Goal: Information Seeking & Learning: Learn about a topic

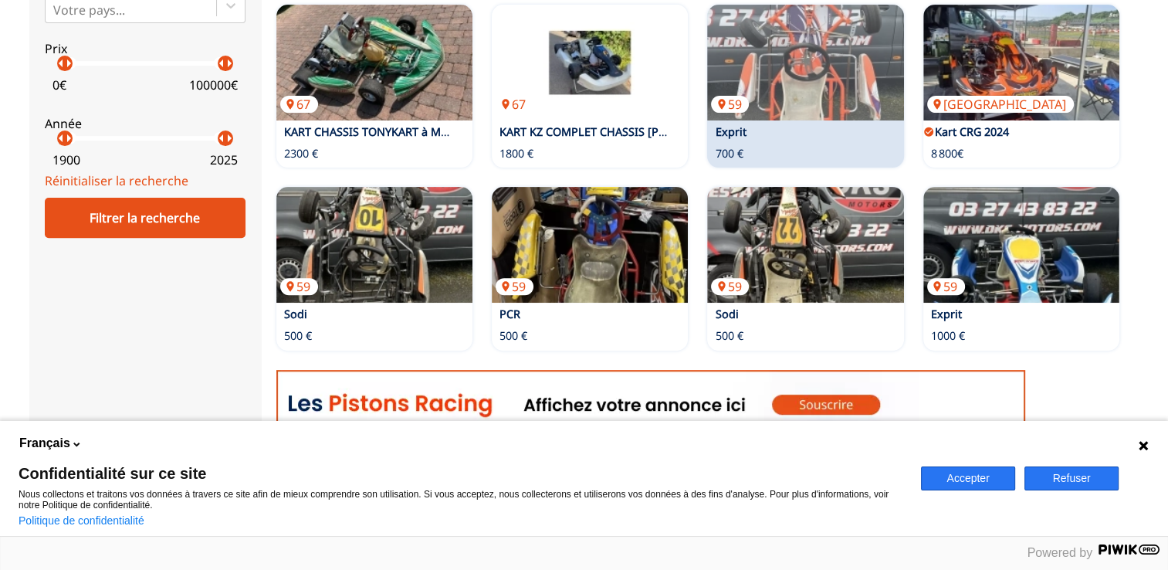
scroll to position [540, 0]
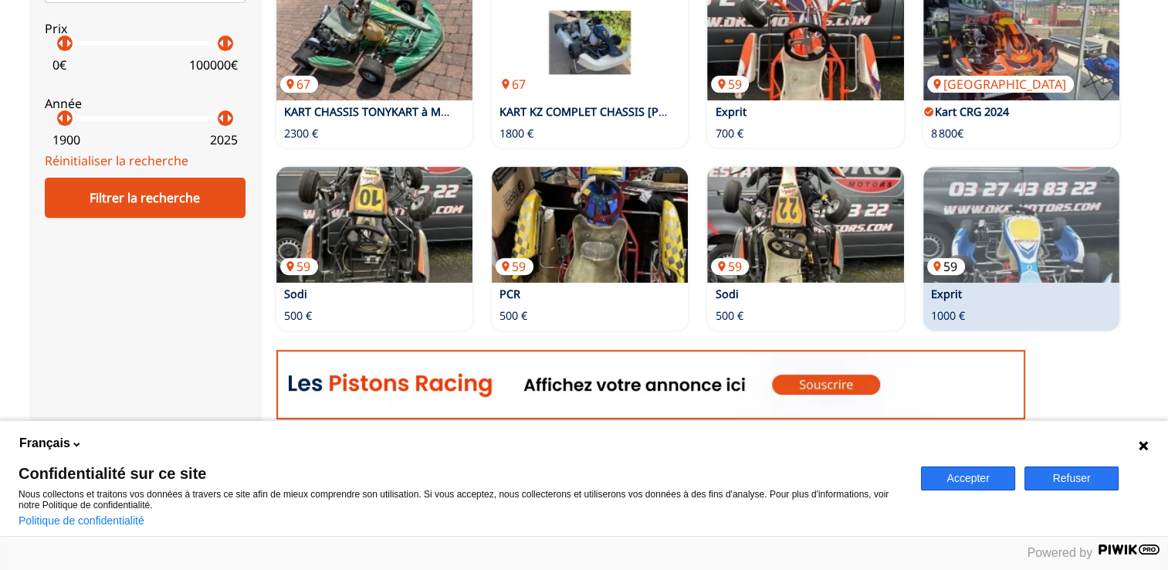
click at [1048, 252] on img at bounding box center [1021, 225] width 196 height 116
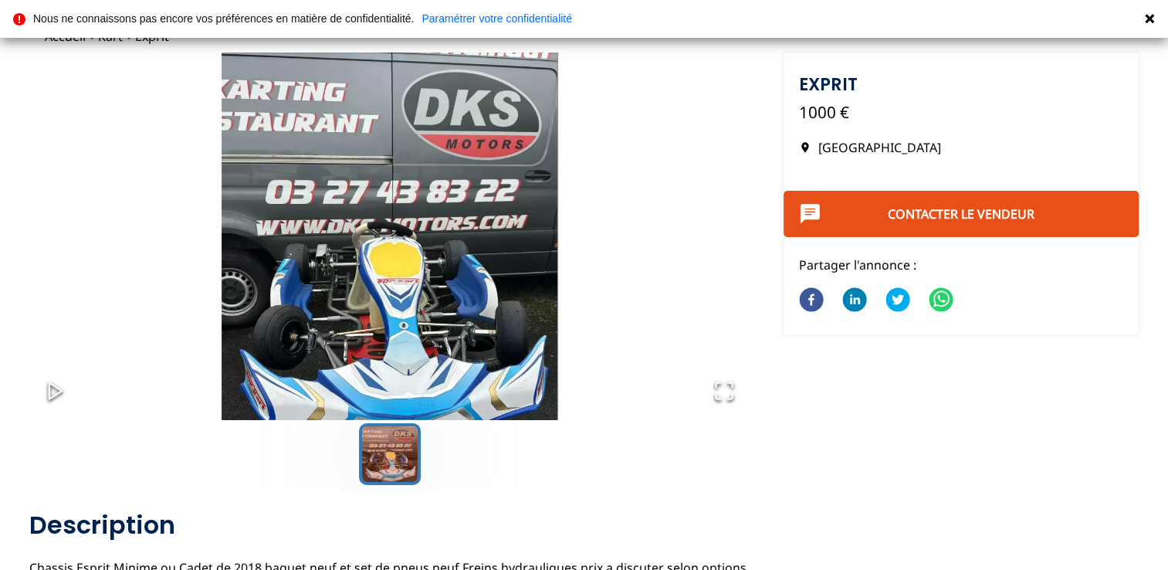
scroll to position [77, 0]
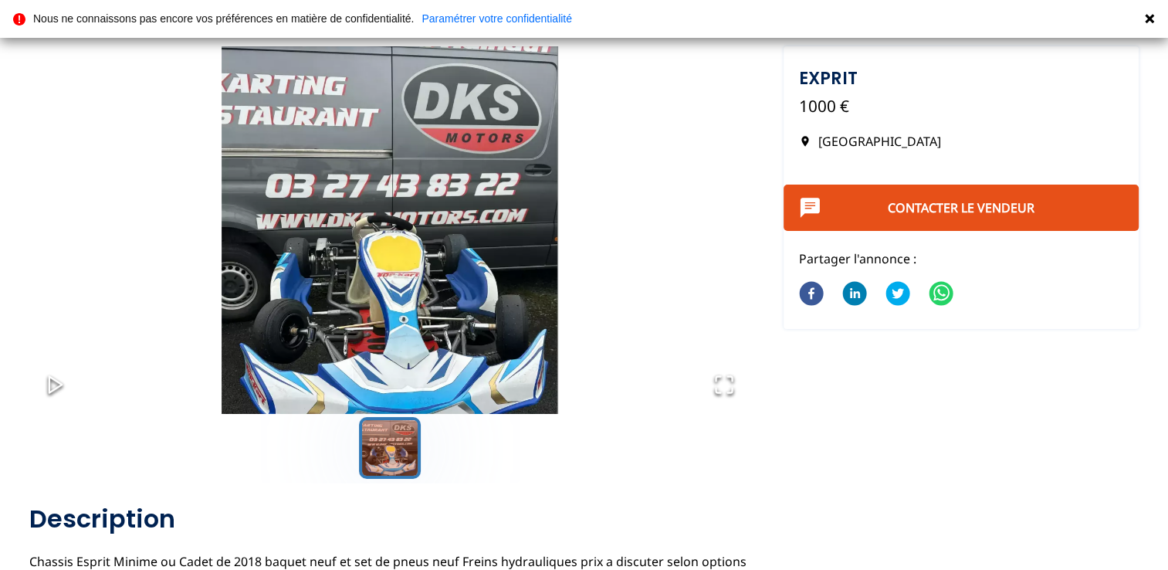
click at [383, 444] on button "Go to Slide 1" at bounding box center [390, 448] width 62 height 62
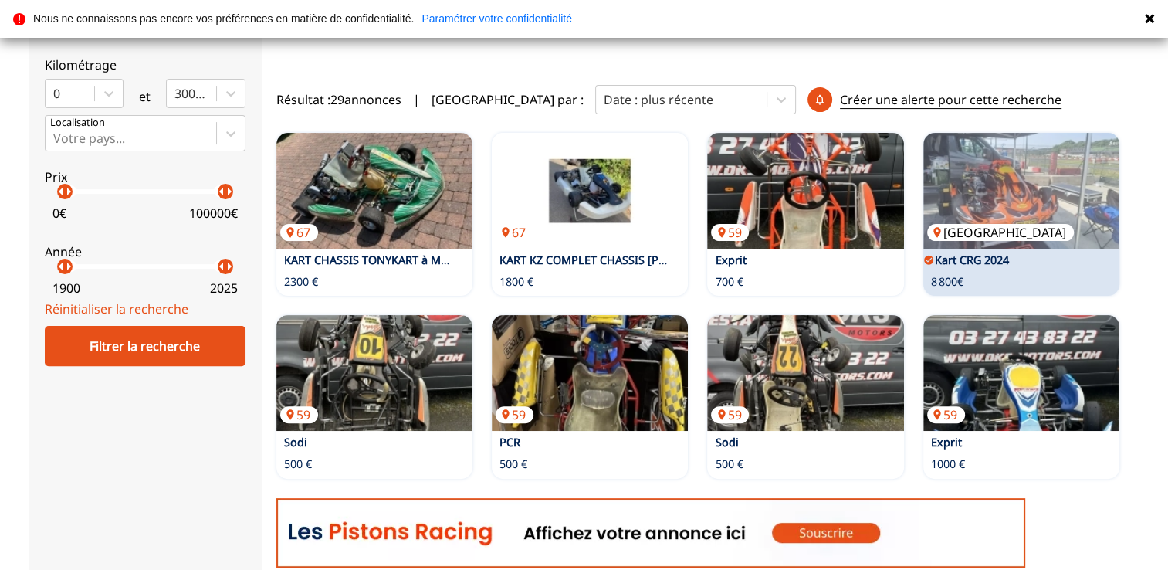
scroll to position [309, 0]
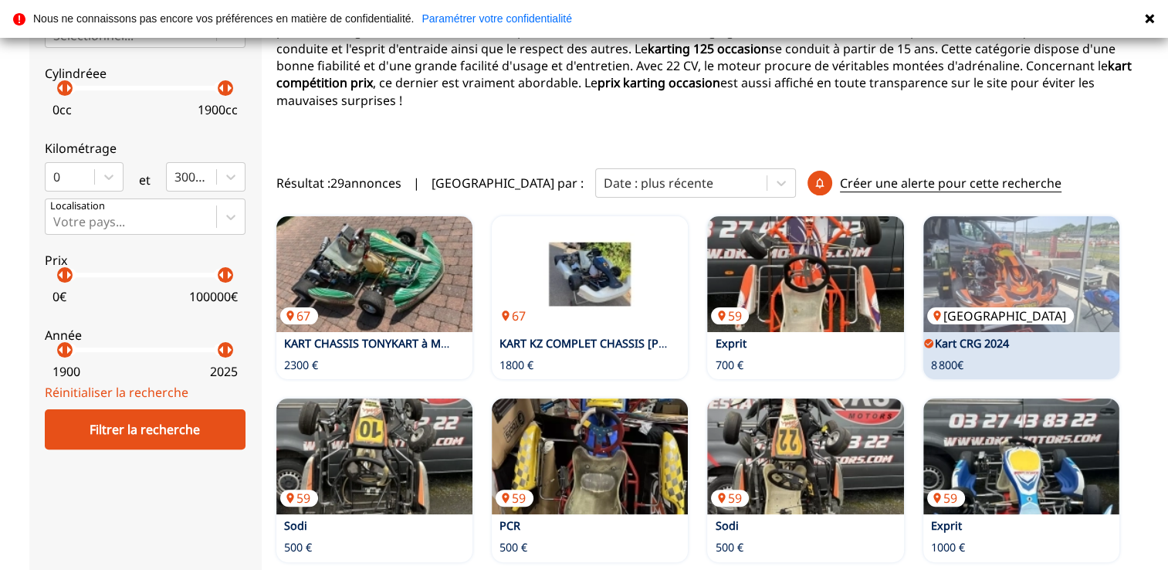
click at [1018, 282] on img at bounding box center [1021, 274] width 196 height 116
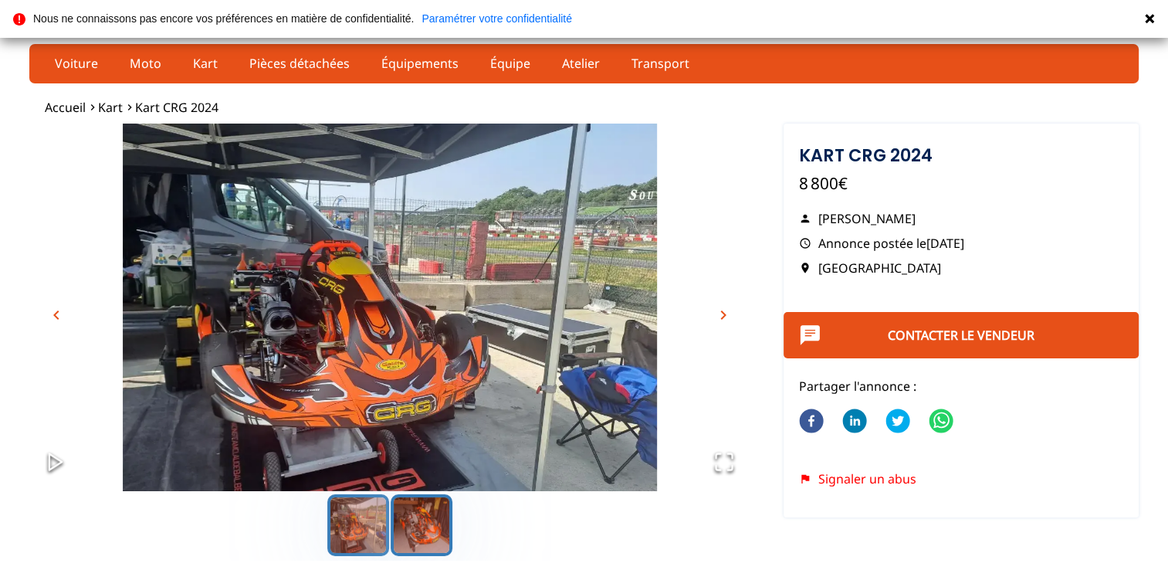
click at [432, 518] on button "Go to Slide 2" at bounding box center [422, 525] width 62 height 62
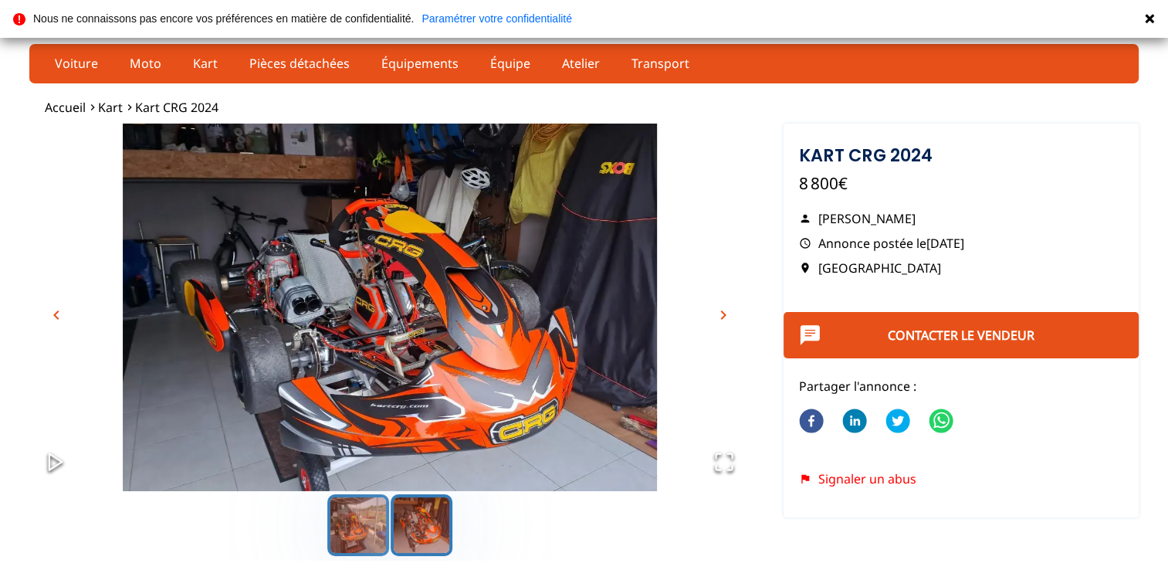
click at [362, 521] on button "Go to Slide 1" at bounding box center [358, 525] width 62 height 62
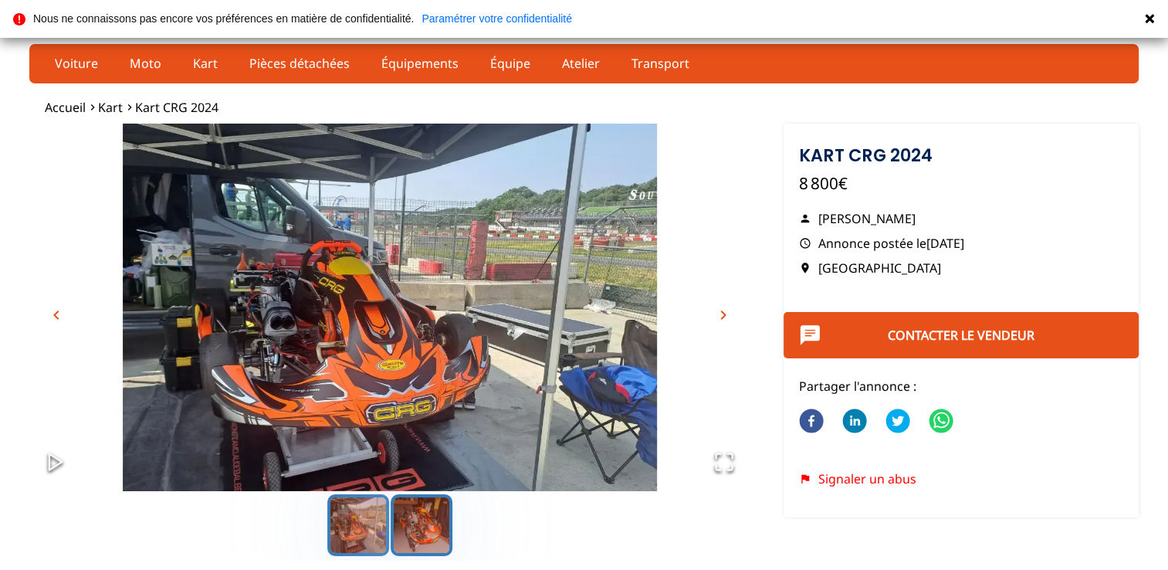
click at [392, 524] on button "Go to Slide 2" at bounding box center [422, 525] width 62 height 62
